Goal: Information Seeking & Learning: Learn about a topic

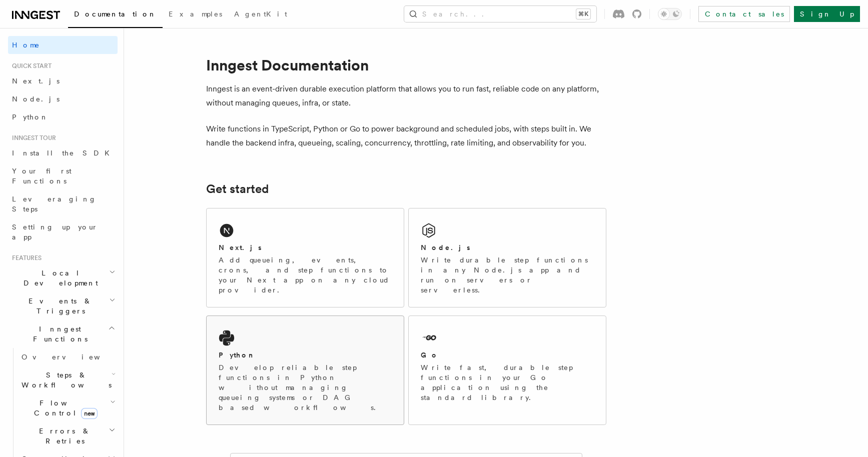
click at [277, 316] on div "Python Develop reliable step functions in Python without managing queueing syst…" at bounding box center [305, 370] width 197 height 109
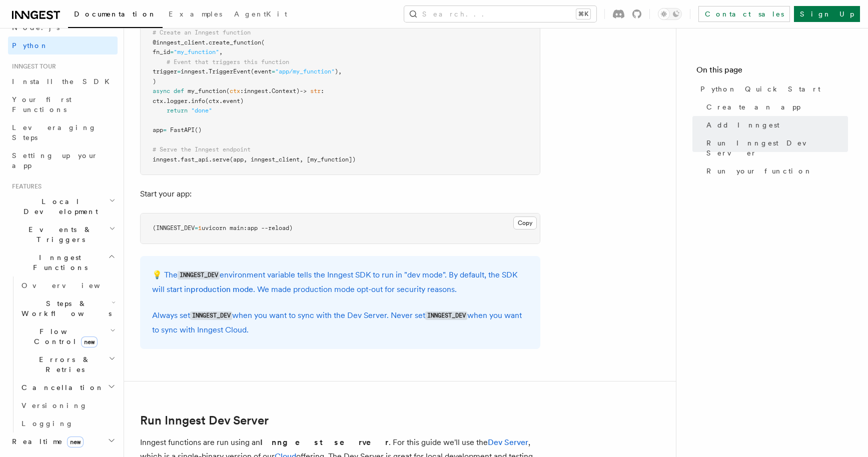
scroll to position [166, 0]
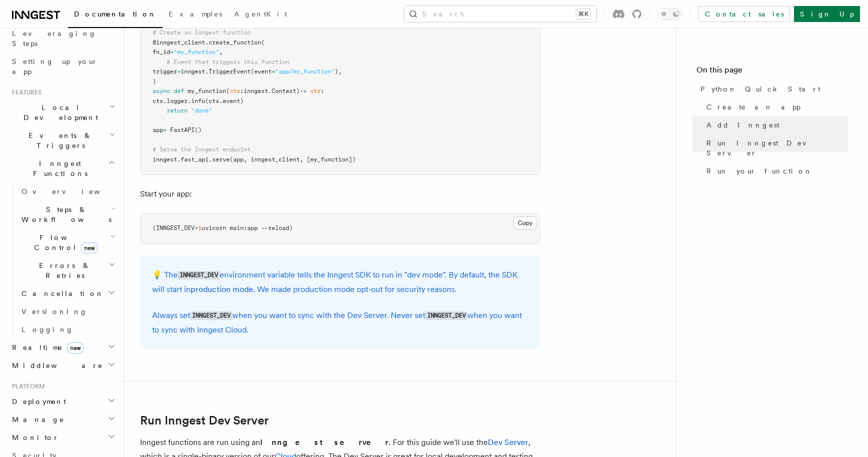
click at [67, 357] on h2 "Middleware" at bounding box center [63, 366] width 110 height 18
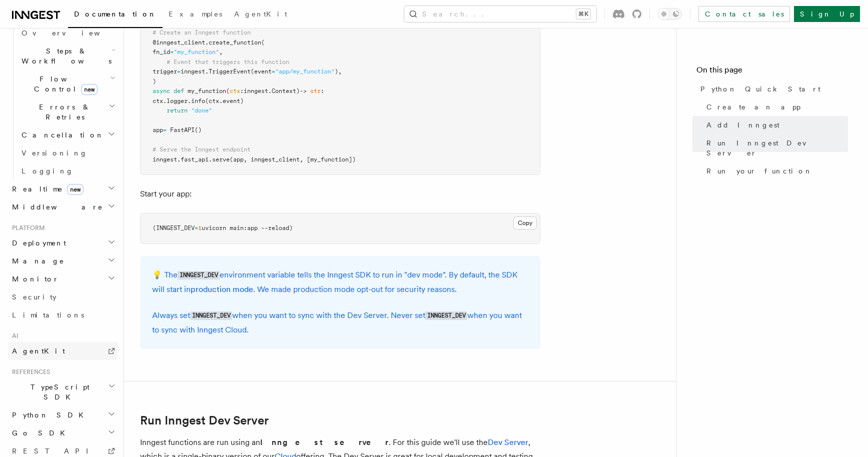
scroll to position [341, 0]
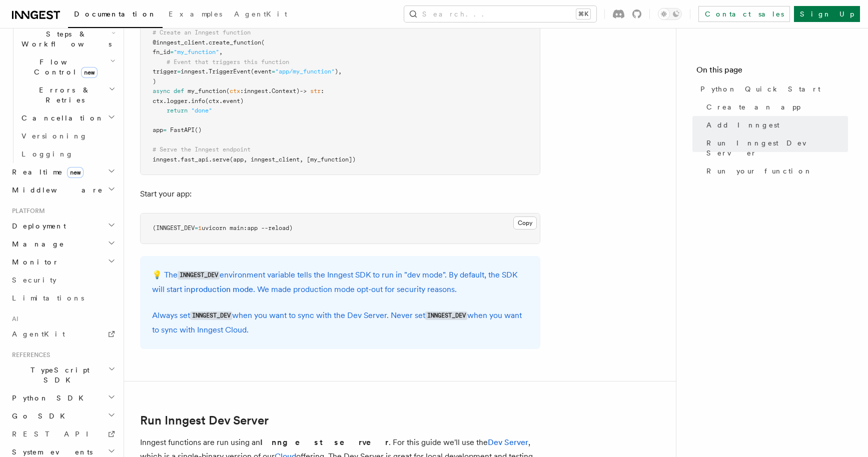
click at [46, 393] on span "Python SDK" at bounding box center [49, 398] width 82 height 10
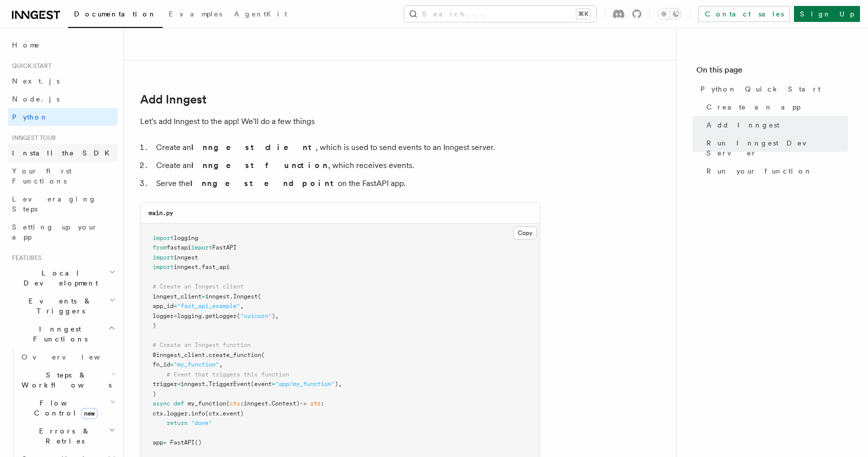
scroll to position [504, 0]
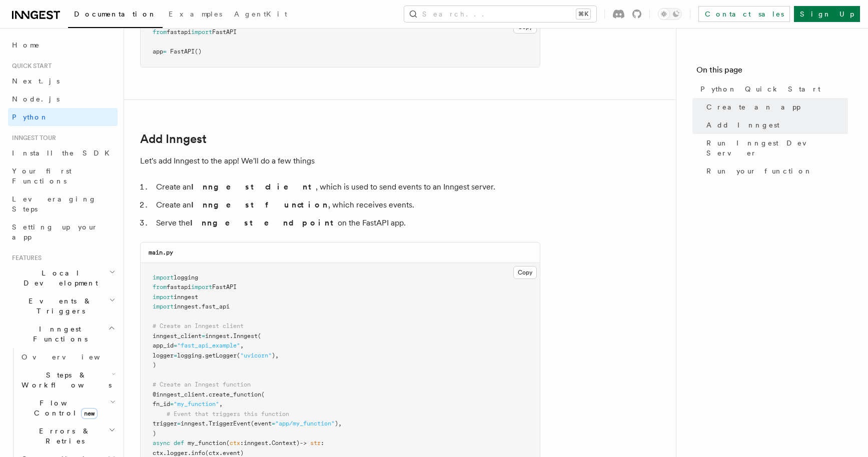
click at [51, 18] on icon at bounding box center [50, 15] width 7 height 9
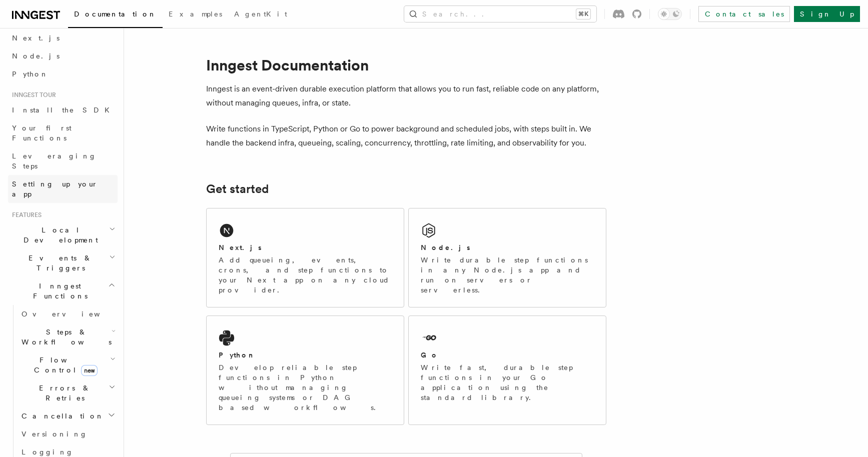
scroll to position [117, 0]
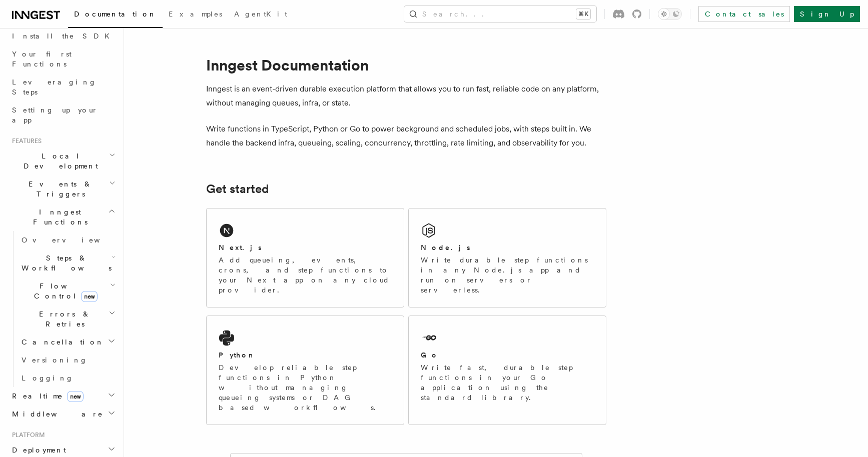
click at [69, 151] on span "Local Development" at bounding box center [58, 161] width 101 height 20
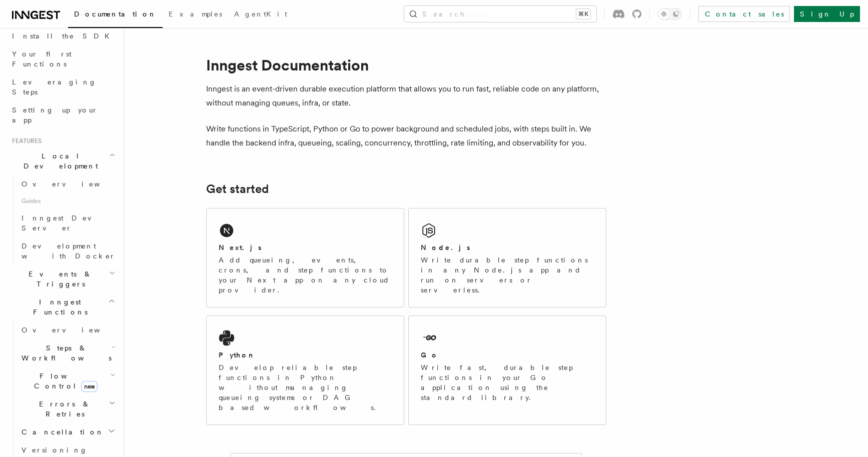
click at [68, 151] on span "Local Development" at bounding box center [58, 161] width 101 height 20
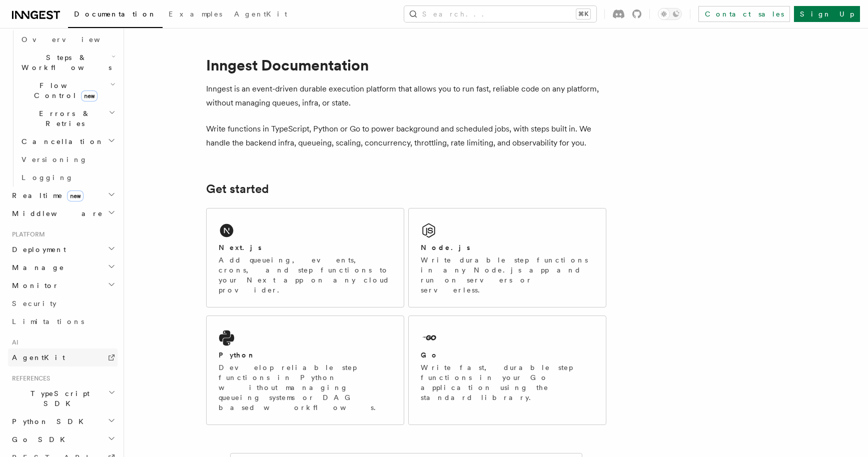
scroll to position [236, 0]
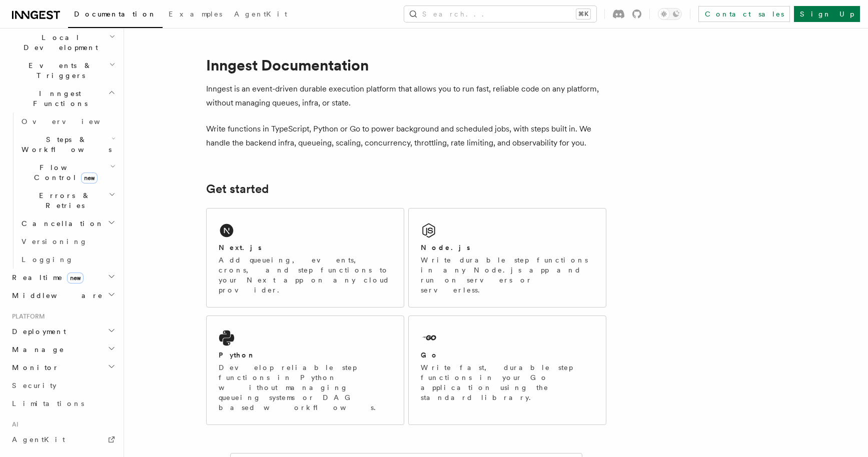
click at [72, 323] on h2 "Deployment" at bounding box center [63, 332] width 110 height 18
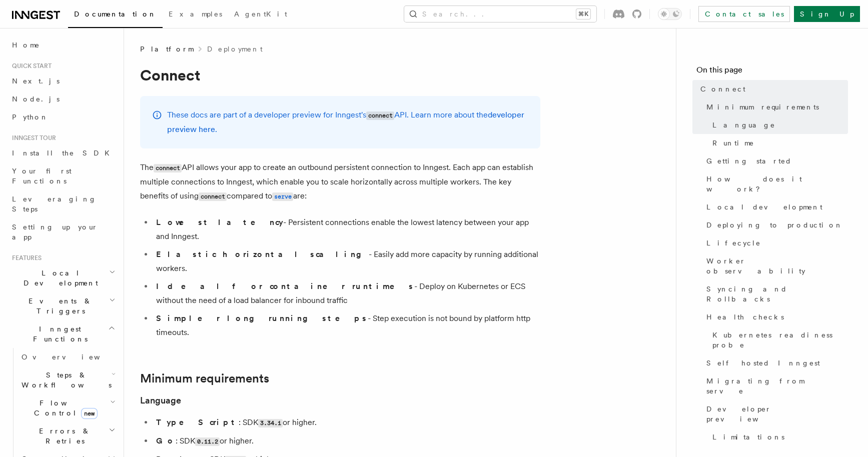
click at [43, 14] on icon at bounding box center [36, 15] width 48 height 12
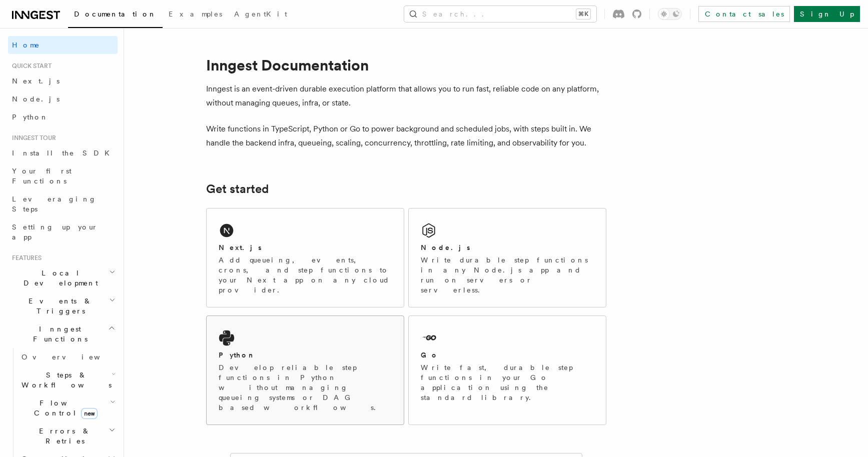
click at [294, 330] on div "Python Develop reliable step functions in Python without managing queueing syst…" at bounding box center [305, 370] width 197 height 109
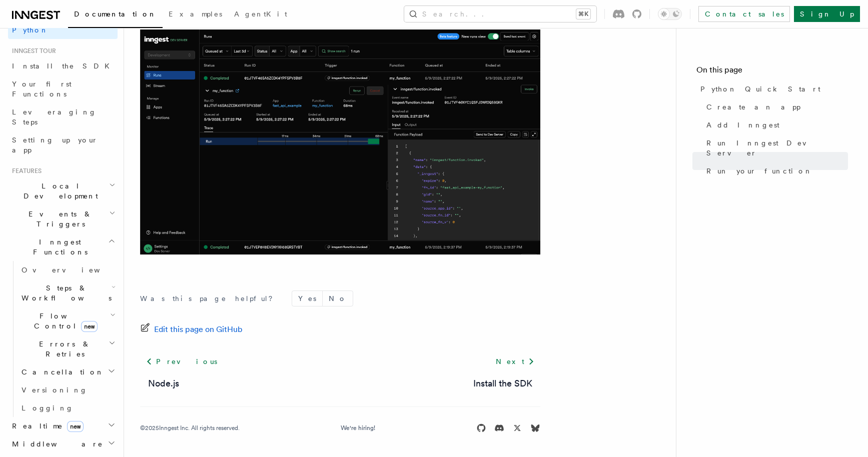
scroll to position [88, 0]
click at [49, 283] on span "Steps & Workflows" at bounding box center [65, 293] width 94 height 20
click at [57, 394] on span "AI Inference" at bounding box center [60, 403] width 58 height 18
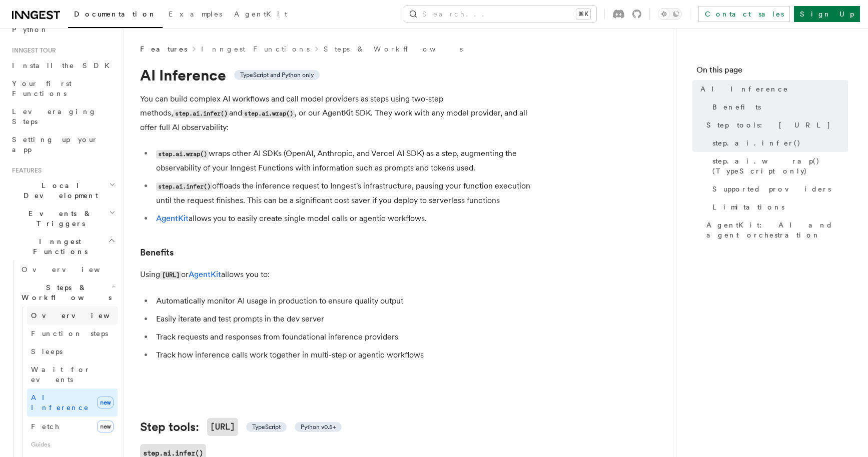
click at [57, 312] on span "Overview" at bounding box center [82, 316] width 103 height 8
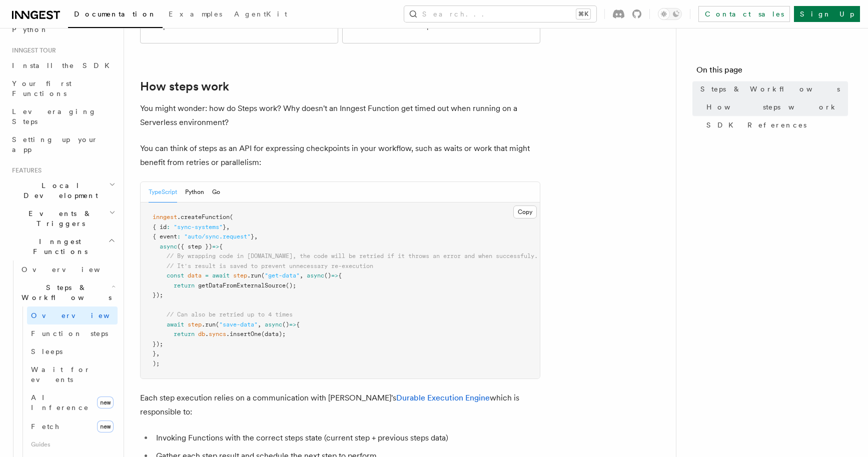
scroll to position [360, 0]
click at [195, 181] on button "Python" at bounding box center [194, 191] width 19 height 21
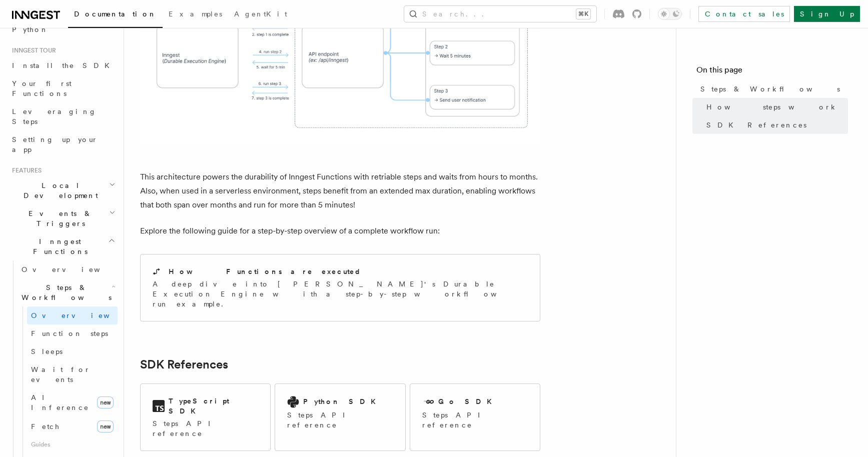
scroll to position [865, 0]
click at [306, 277] on p "A deep dive into Inngest's Durable Execution Engine with a step-by-step workflo…" at bounding box center [340, 292] width 375 height 30
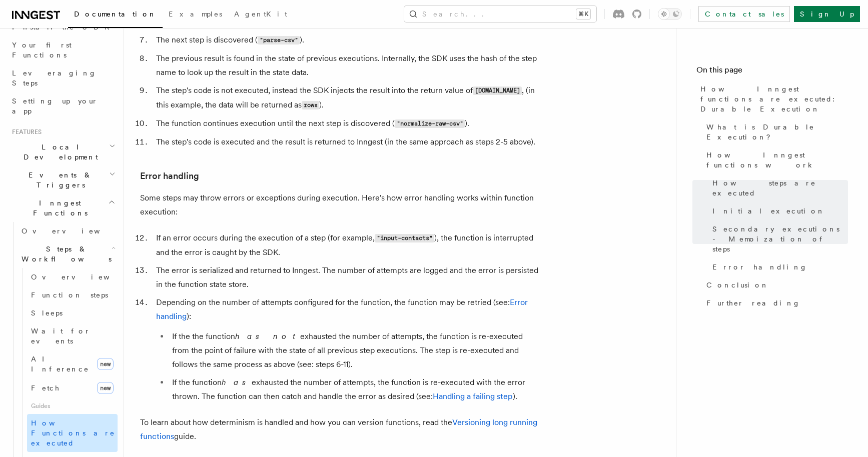
scroll to position [166, 0]
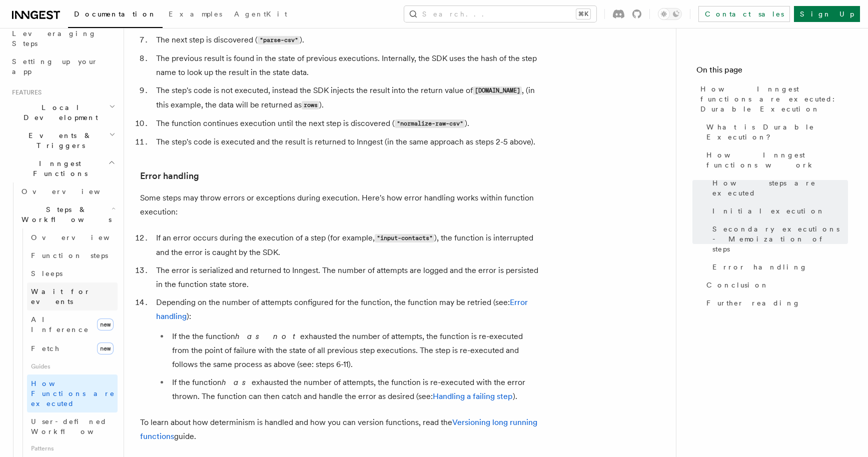
click at [64, 287] on span "Wait for events" at bounding box center [74, 297] width 87 height 20
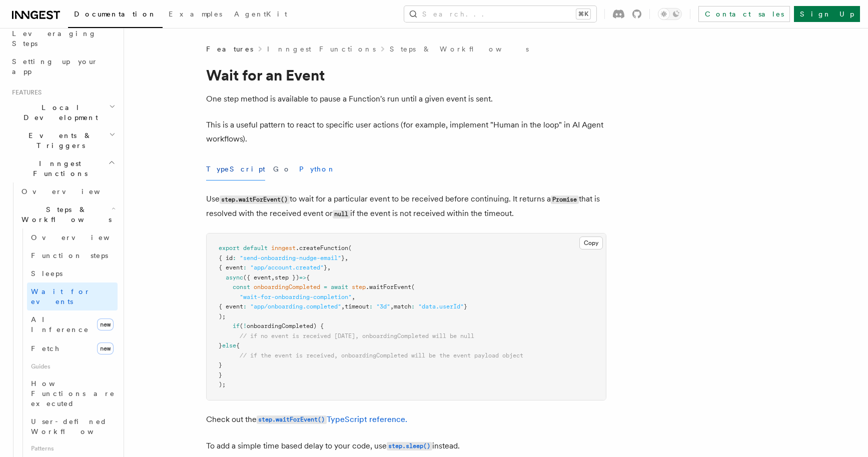
click at [299, 168] on button "Python" at bounding box center [317, 169] width 37 height 23
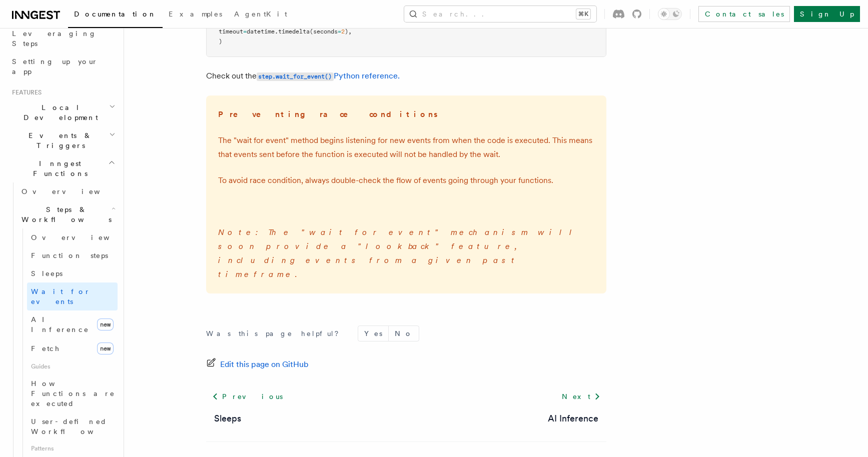
scroll to position [284, 0]
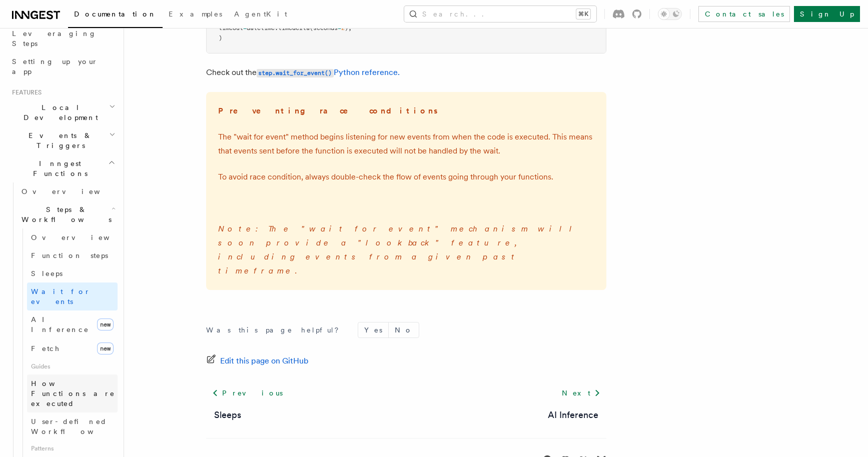
click at [66, 379] on span "How Functions are executed" at bounding box center [74, 394] width 87 height 30
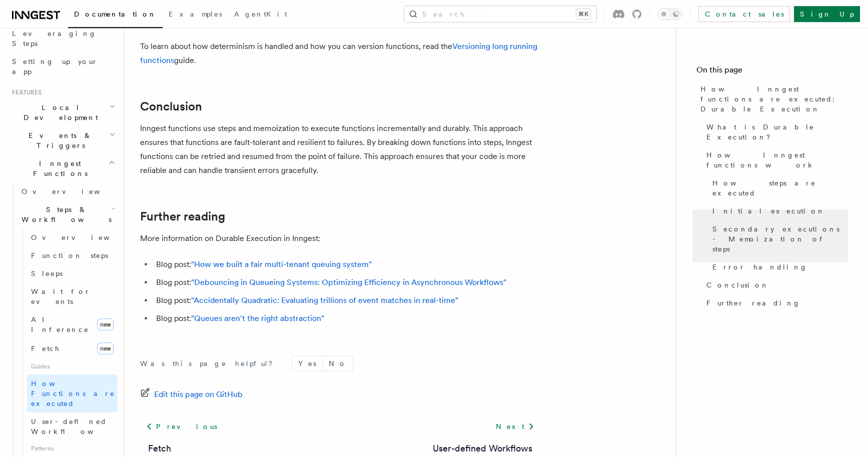
scroll to position [1906, 0]
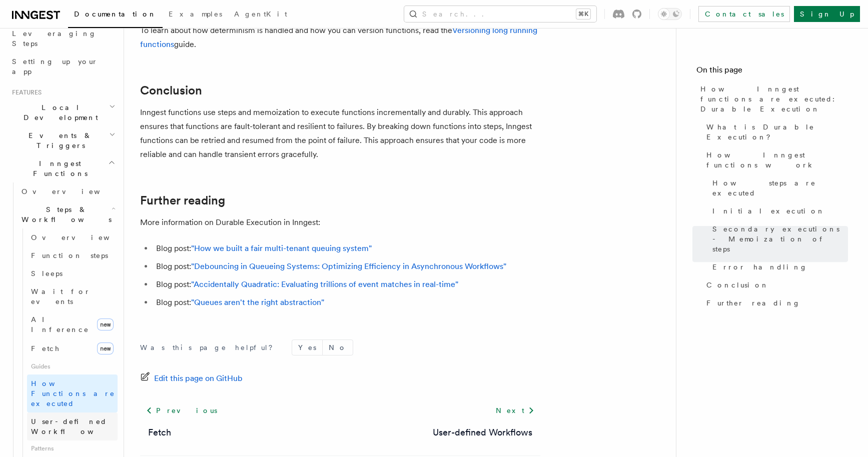
click at [66, 418] on span "User-defined Workflows" at bounding box center [76, 427] width 90 height 18
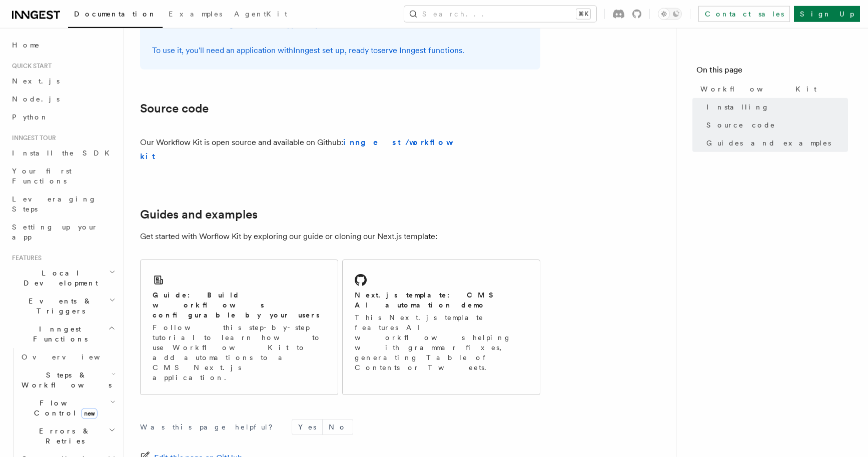
scroll to position [553, 0]
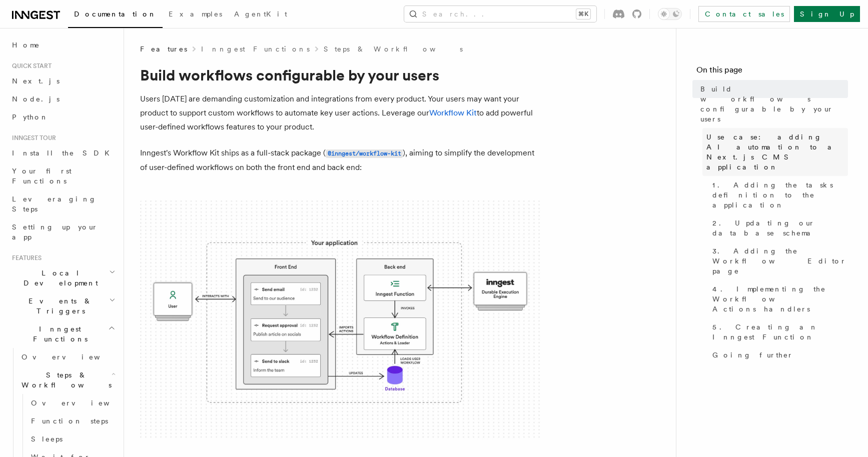
click at [789, 132] on span "Use case: adding AI automation to a Next.js CMS application" at bounding box center [778, 152] width 142 height 40
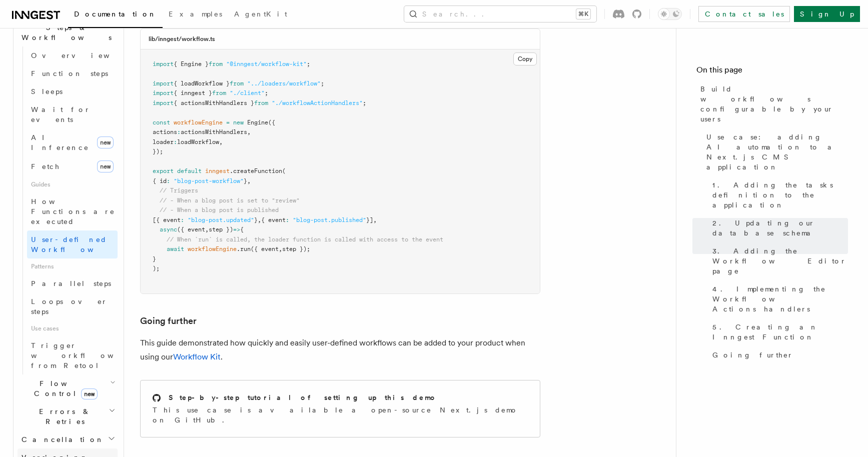
scroll to position [390, 0]
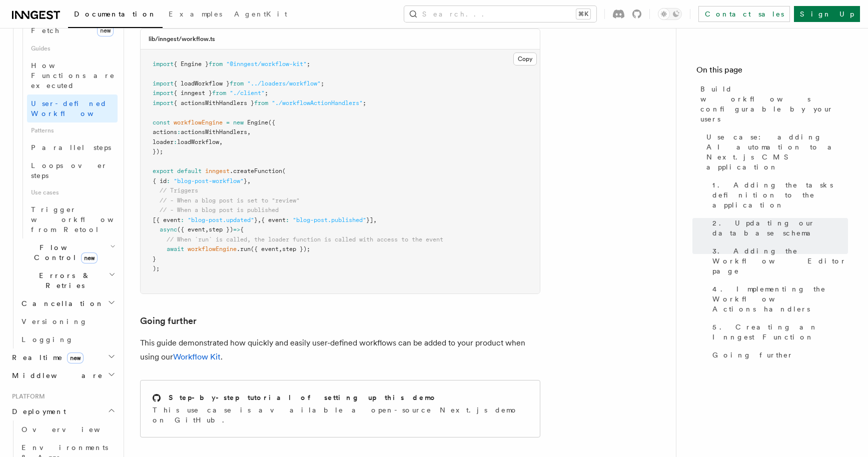
scroll to position [488, 0]
click at [48, 417] on link "Overview" at bounding box center [68, 426] width 100 height 18
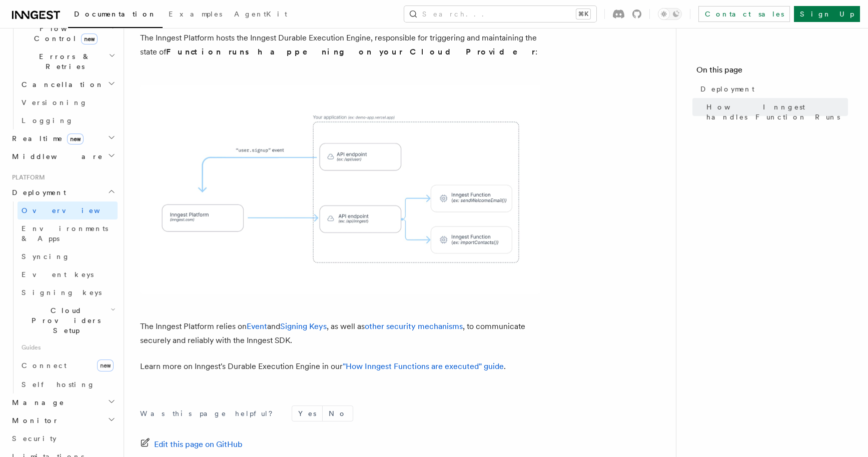
scroll to position [380, 0]
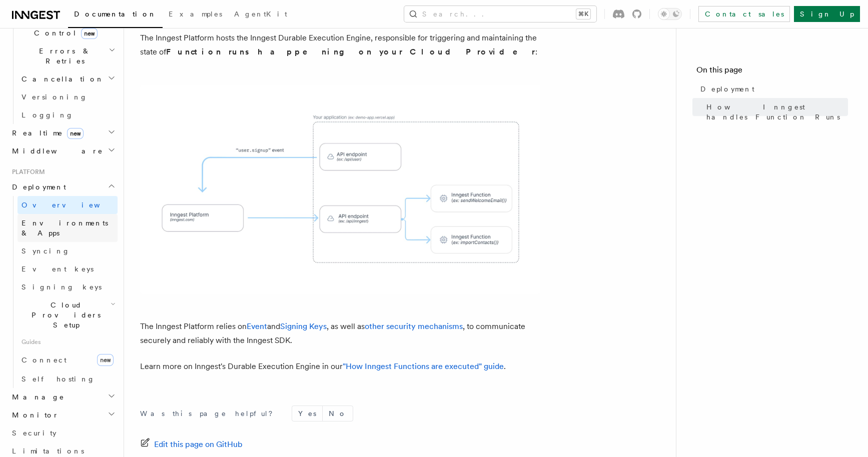
click at [53, 218] on span "Environments & Apps" at bounding box center [70, 228] width 96 height 20
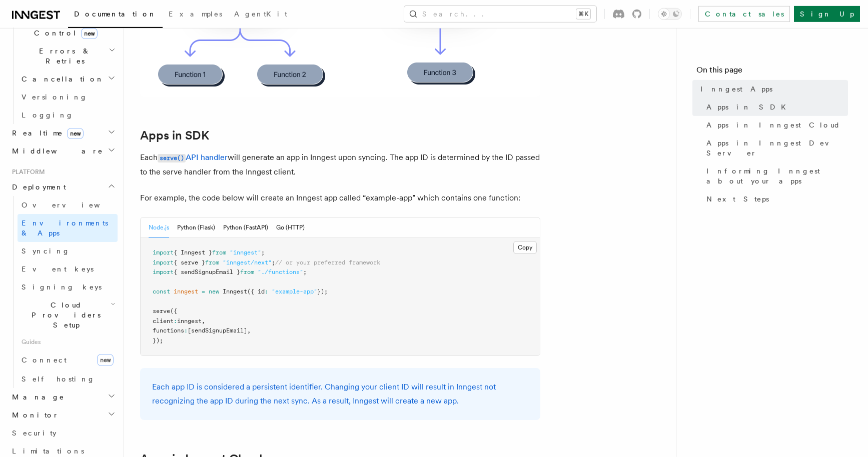
scroll to position [440, 0]
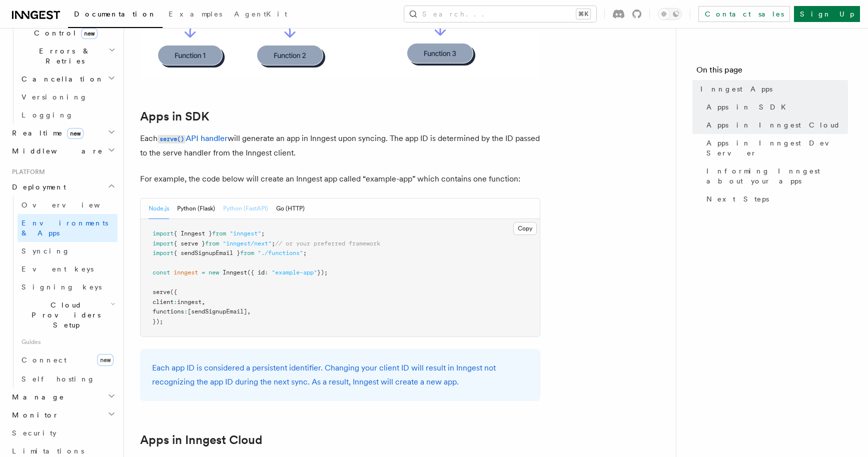
click at [243, 212] on button "Python (FastAPI)" at bounding box center [245, 209] width 45 height 21
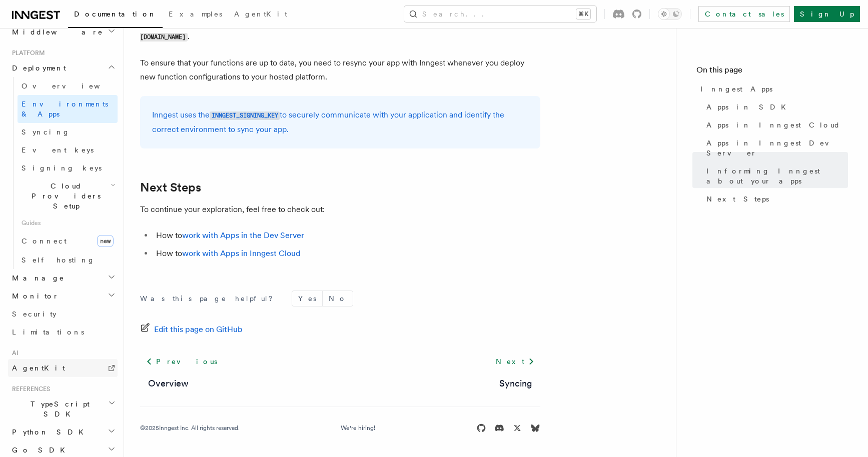
scroll to position [506, 0]
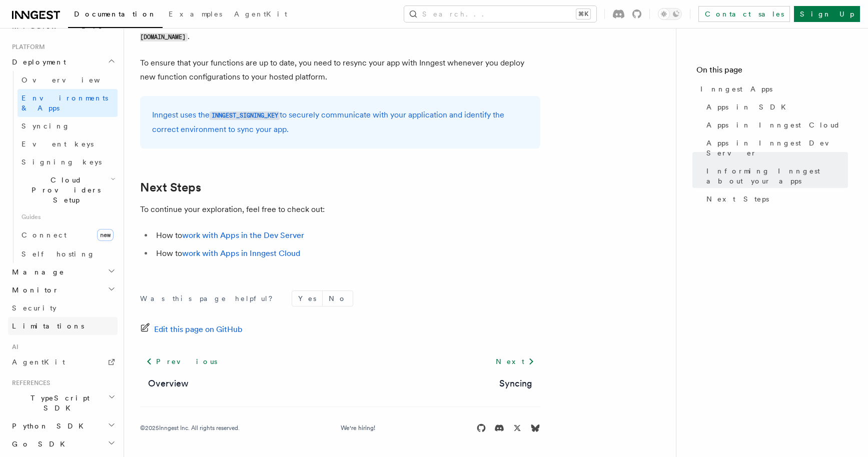
click at [39, 322] on span "Limitations" at bounding box center [48, 326] width 72 height 8
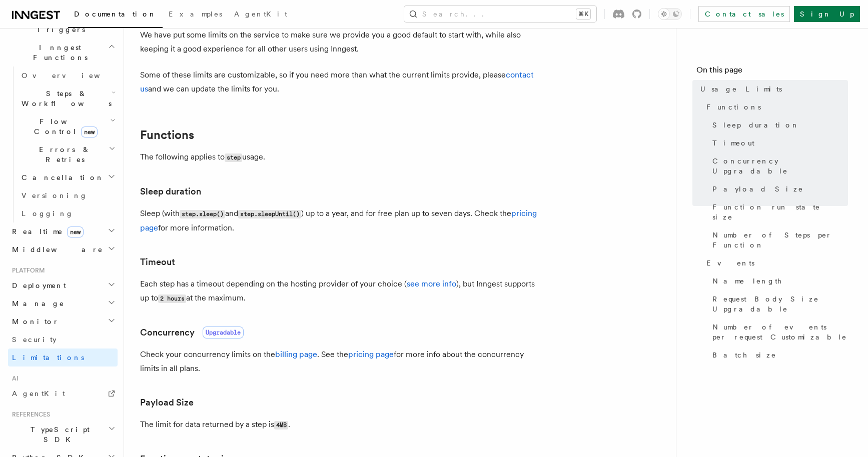
scroll to position [343, 0]
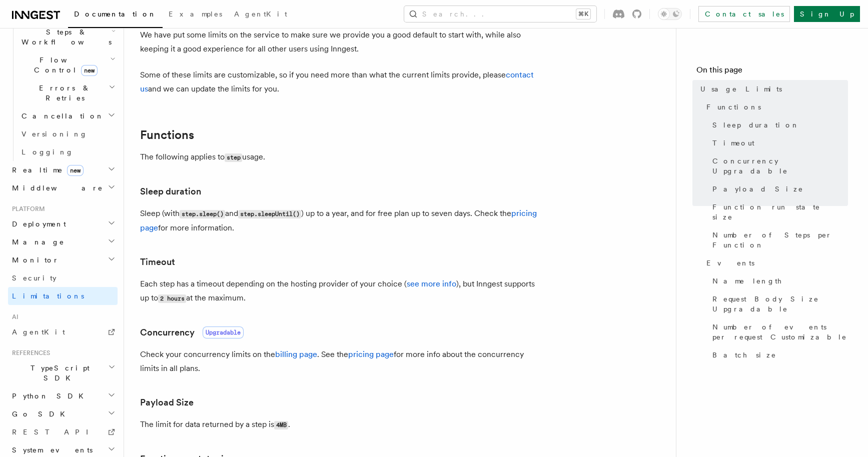
click at [46, 251] on h2 "Monitor" at bounding box center [63, 260] width 110 height 18
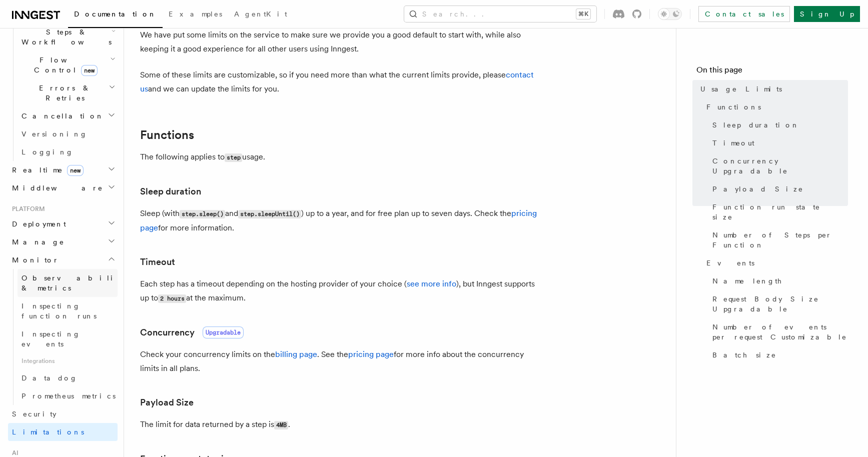
click at [65, 274] on span "Observability & metrics" at bounding box center [73, 283] width 103 height 18
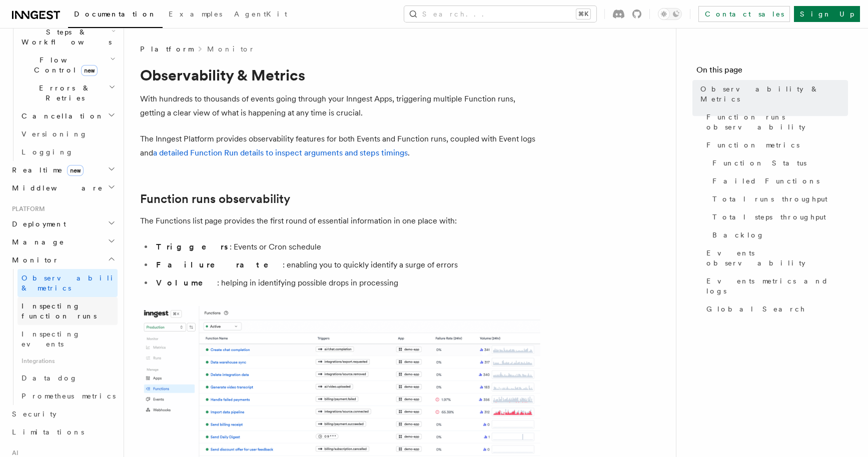
click at [68, 301] on span "Inspecting function runs" at bounding box center [70, 311] width 96 height 20
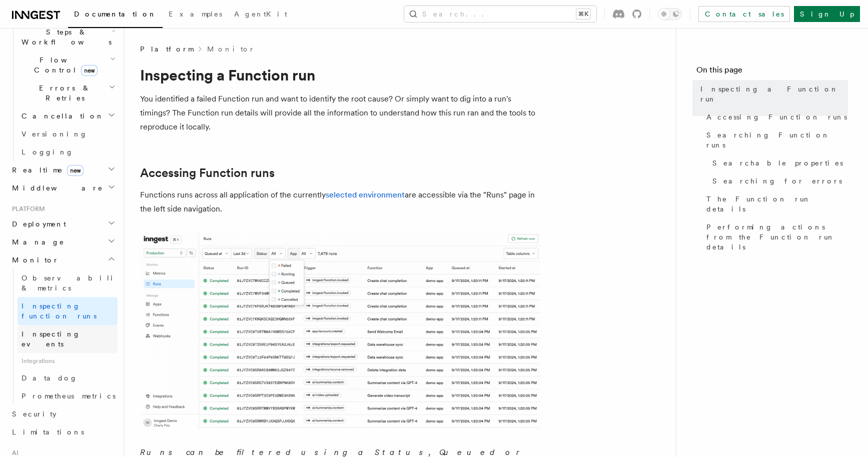
click at [64, 329] on span "Inspecting events" at bounding box center [70, 339] width 96 height 20
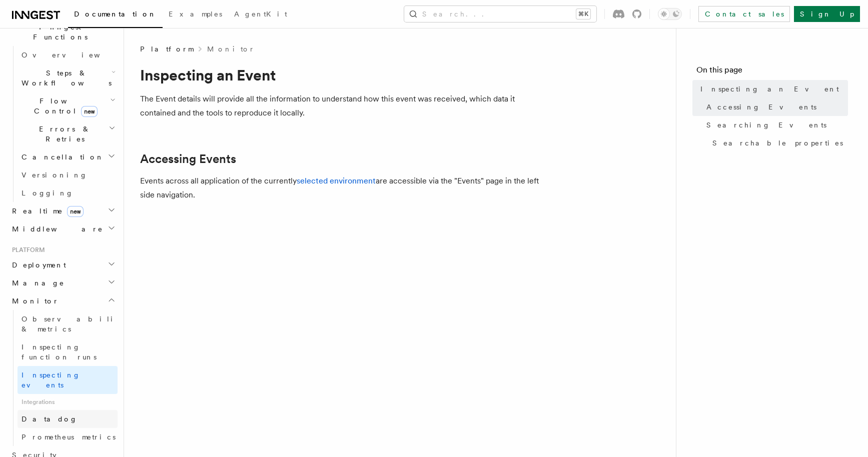
scroll to position [236, 0]
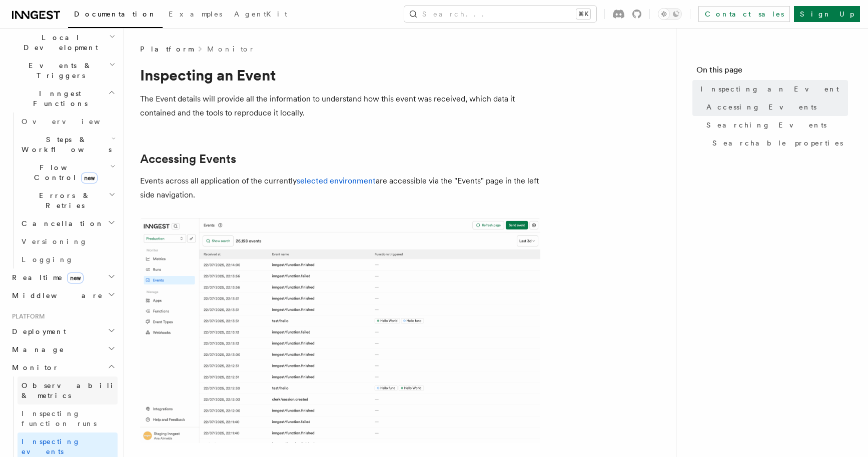
click at [43, 382] on span "Observability & metrics" at bounding box center [73, 391] width 103 height 18
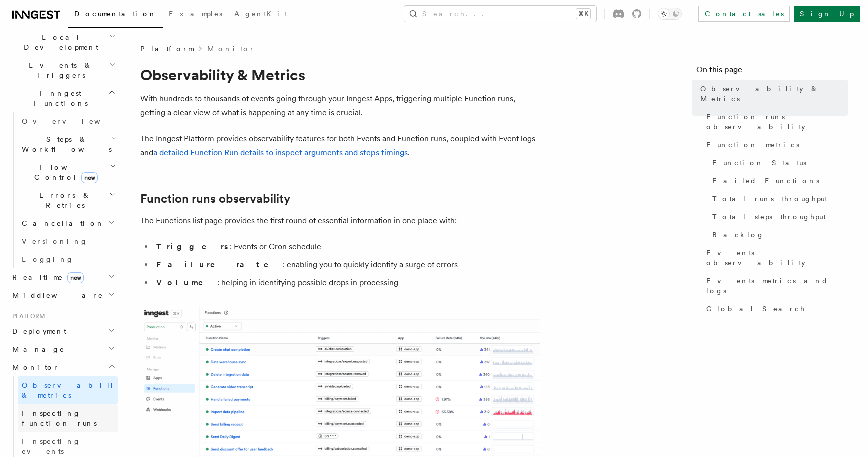
click at [64, 410] on span "Inspecting function runs" at bounding box center [59, 419] width 75 height 18
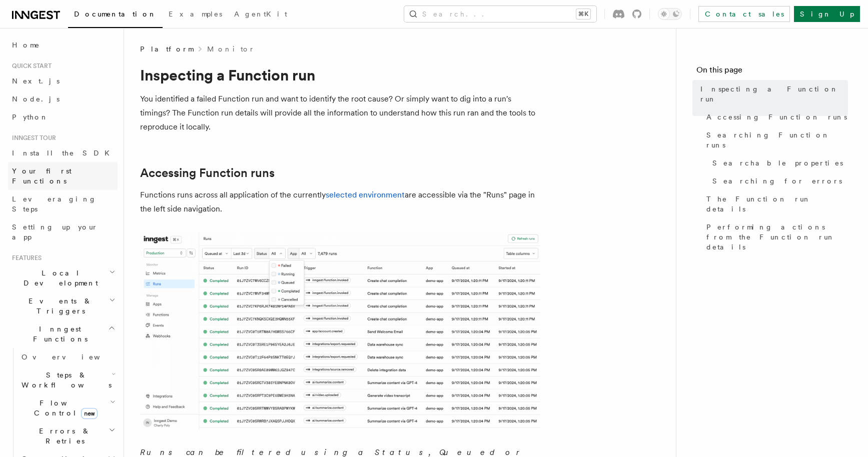
click at [47, 172] on span "Your first Functions" at bounding box center [42, 176] width 60 height 18
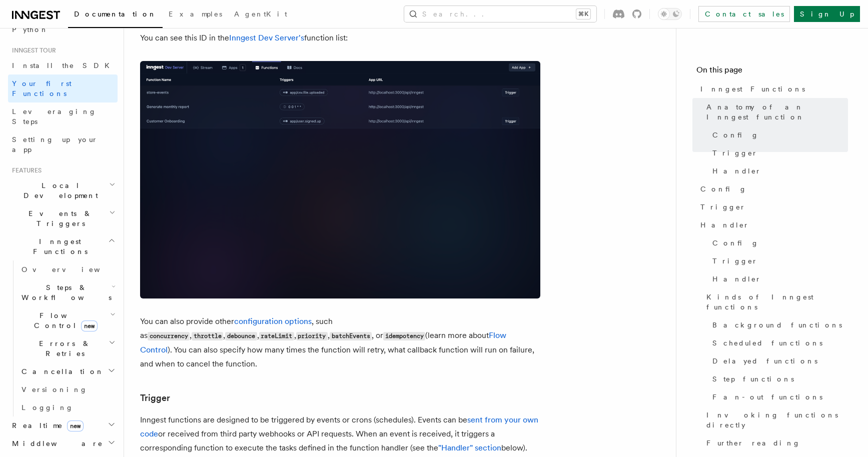
scroll to position [127, 0]
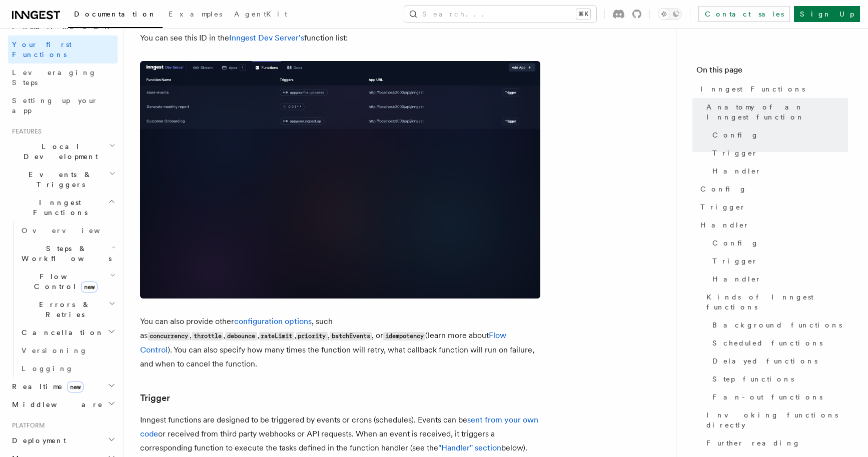
click at [62, 170] on span "Events & Triggers" at bounding box center [58, 180] width 101 height 20
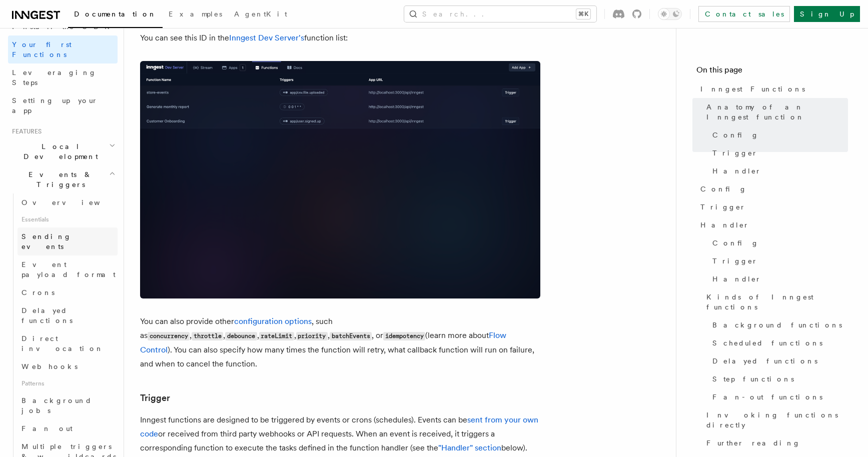
click at [51, 233] on span "Sending events" at bounding box center [47, 242] width 50 height 18
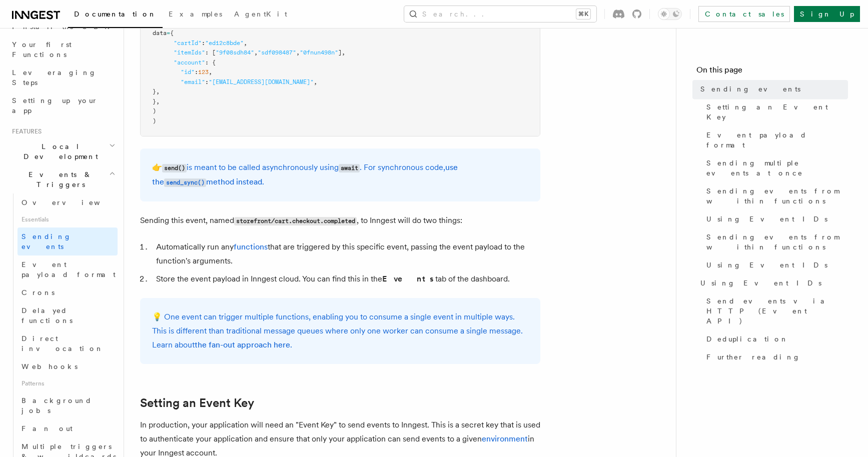
scroll to position [456, 0]
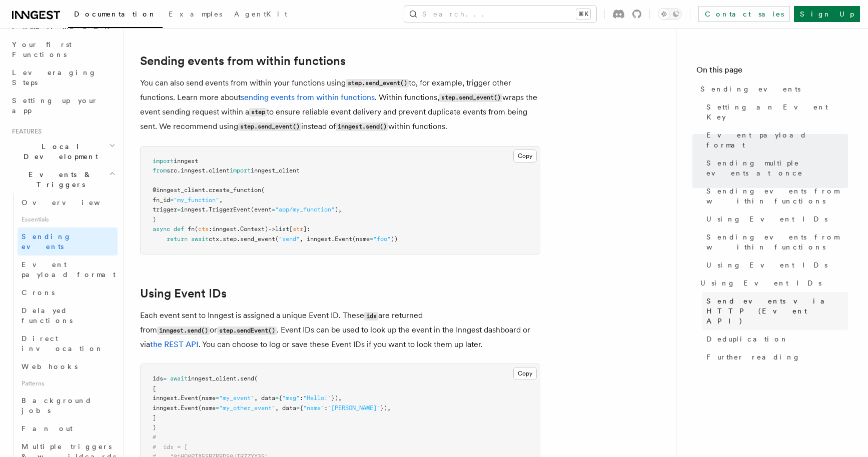
click at [753, 296] on span "Send events via HTTP (Event API)" at bounding box center [778, 311] width 142 height 30
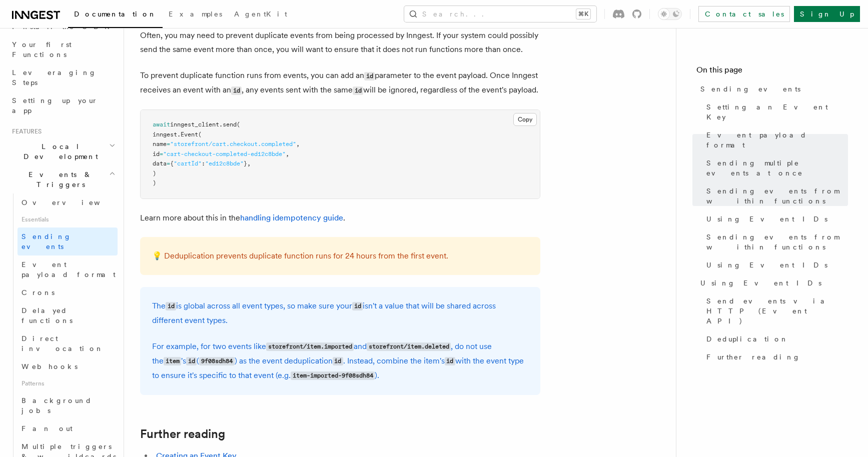
scroll to position [2739, 0]
